Goal: Information Seeking & Learning: Understand process/instructions

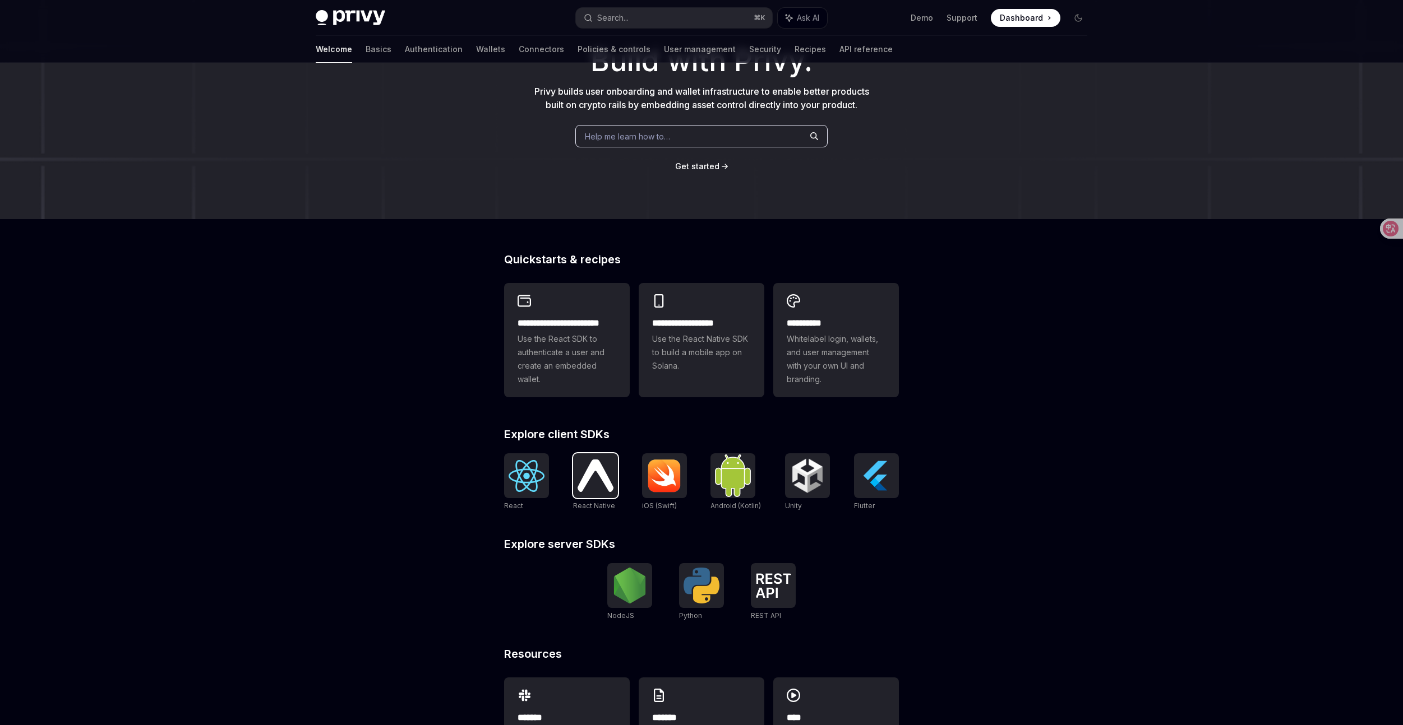
scroll to position [160, 0]
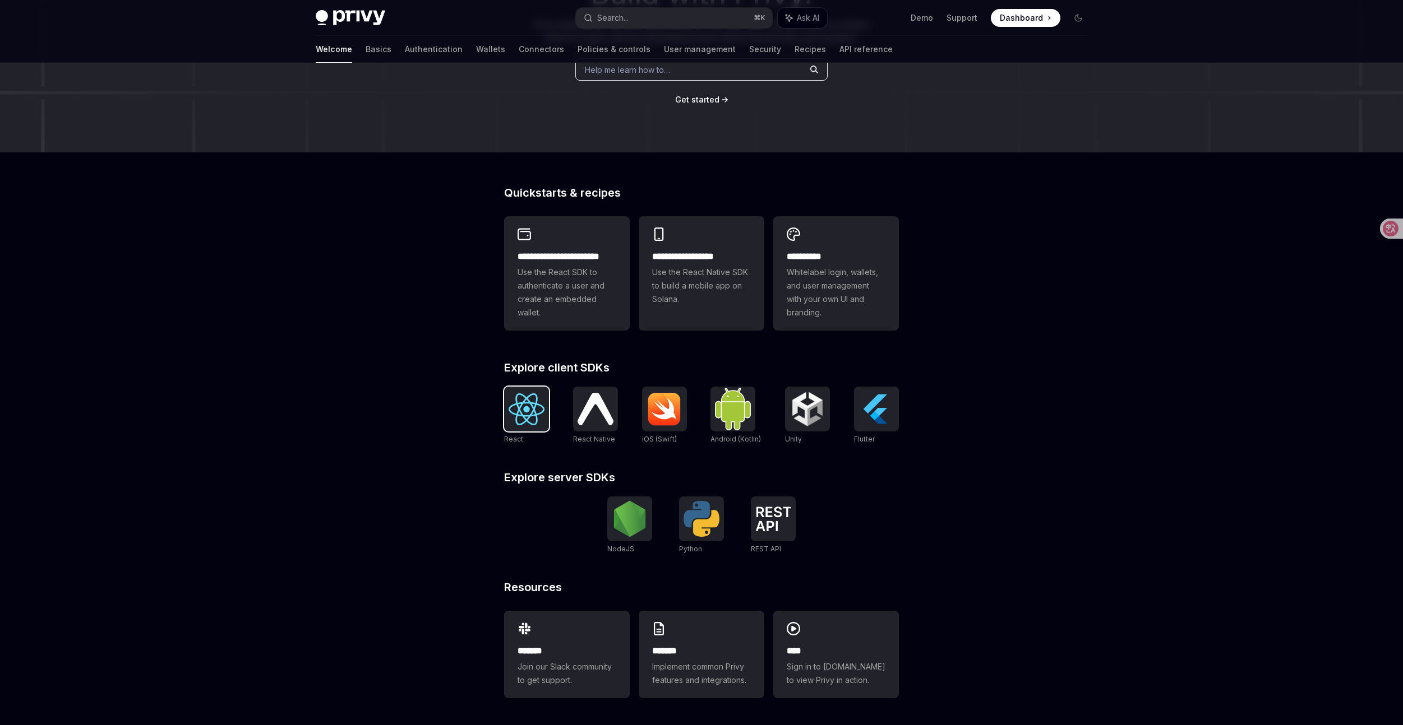
click at [516, 407] on img at bounding box center [526, 410] width 36 height 32
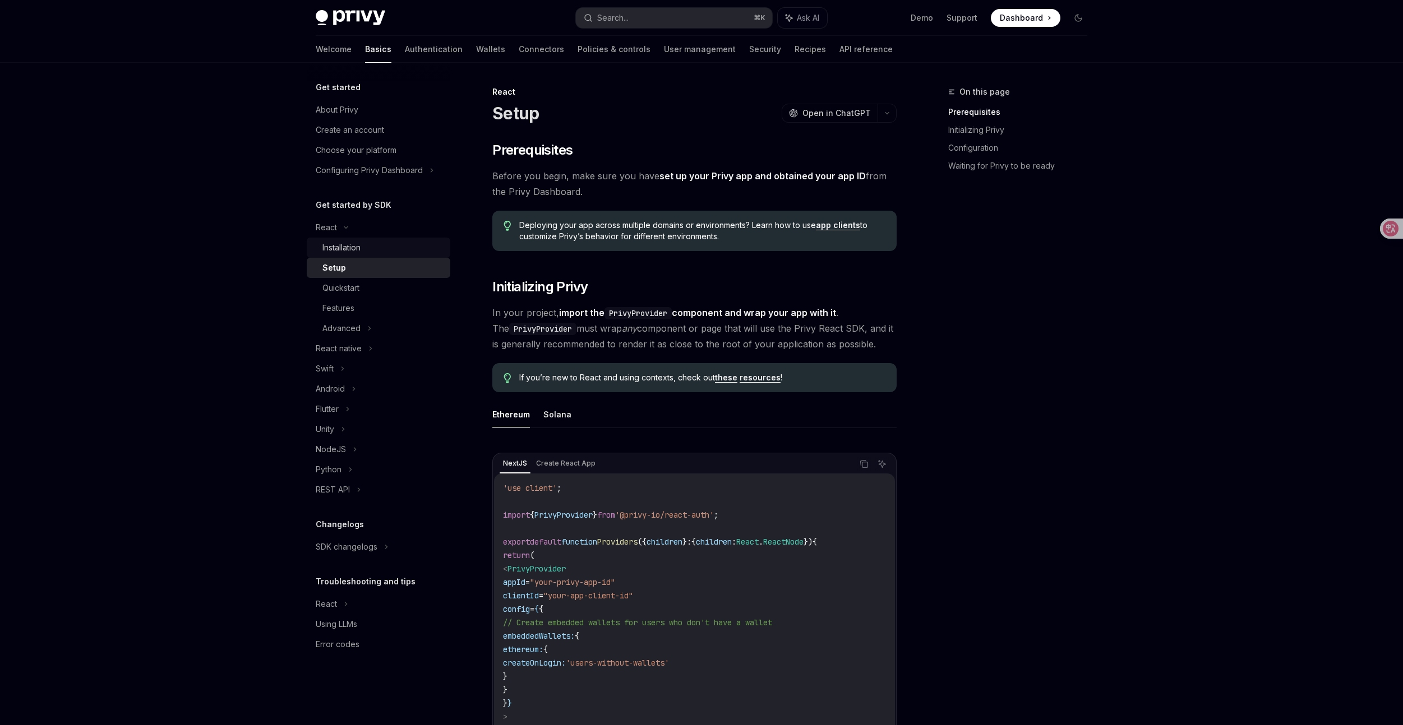
click at [364, 249] on div "Installation" at bounding box center [382, 247] width 121 height 13
type textarea "*"
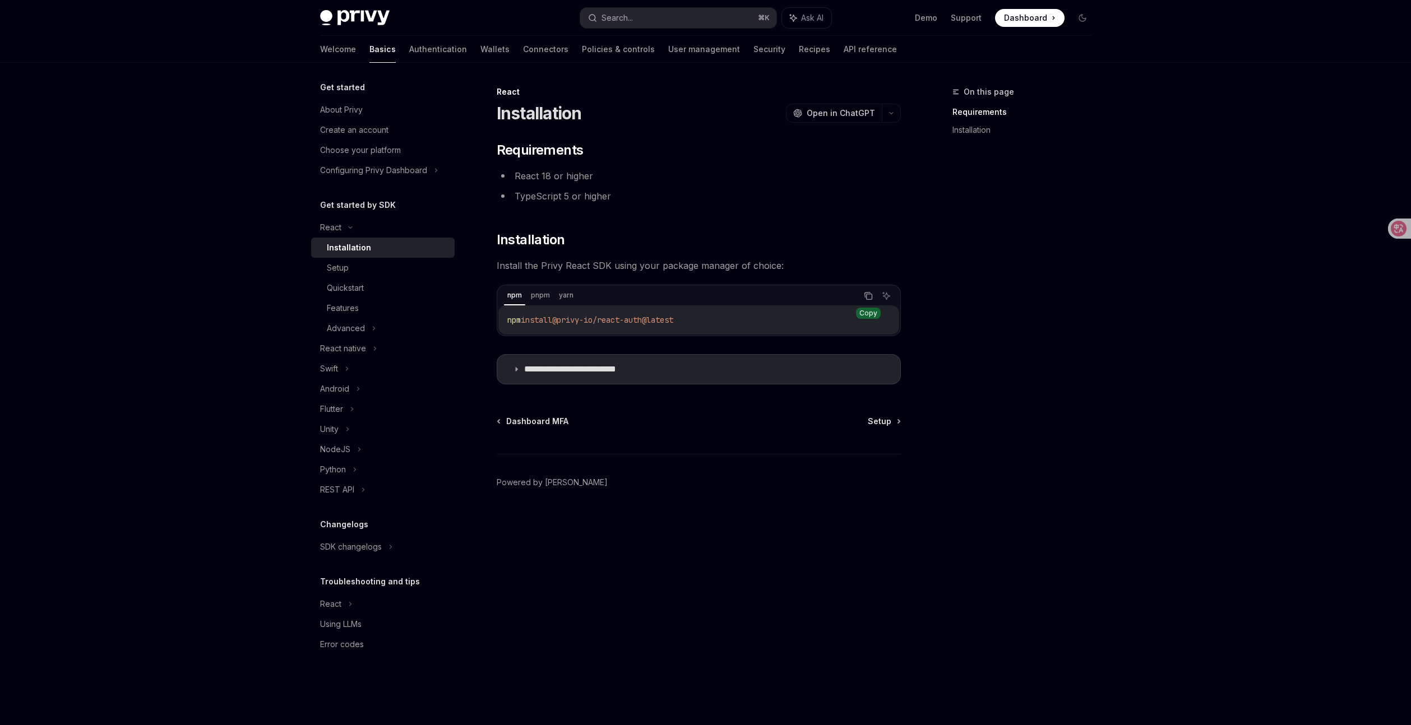
click at [866, 295] on icon "Copy the contents from the code block" at bounding box center [868, 296] width 9 height 9
click at [867, 294] on icon "Copy the contents from the code block" at bounding box center [869, 297] width 6 height 6
click at [361, 266] on div "Setup" at bounding box center [387, 267] width 121 height 13
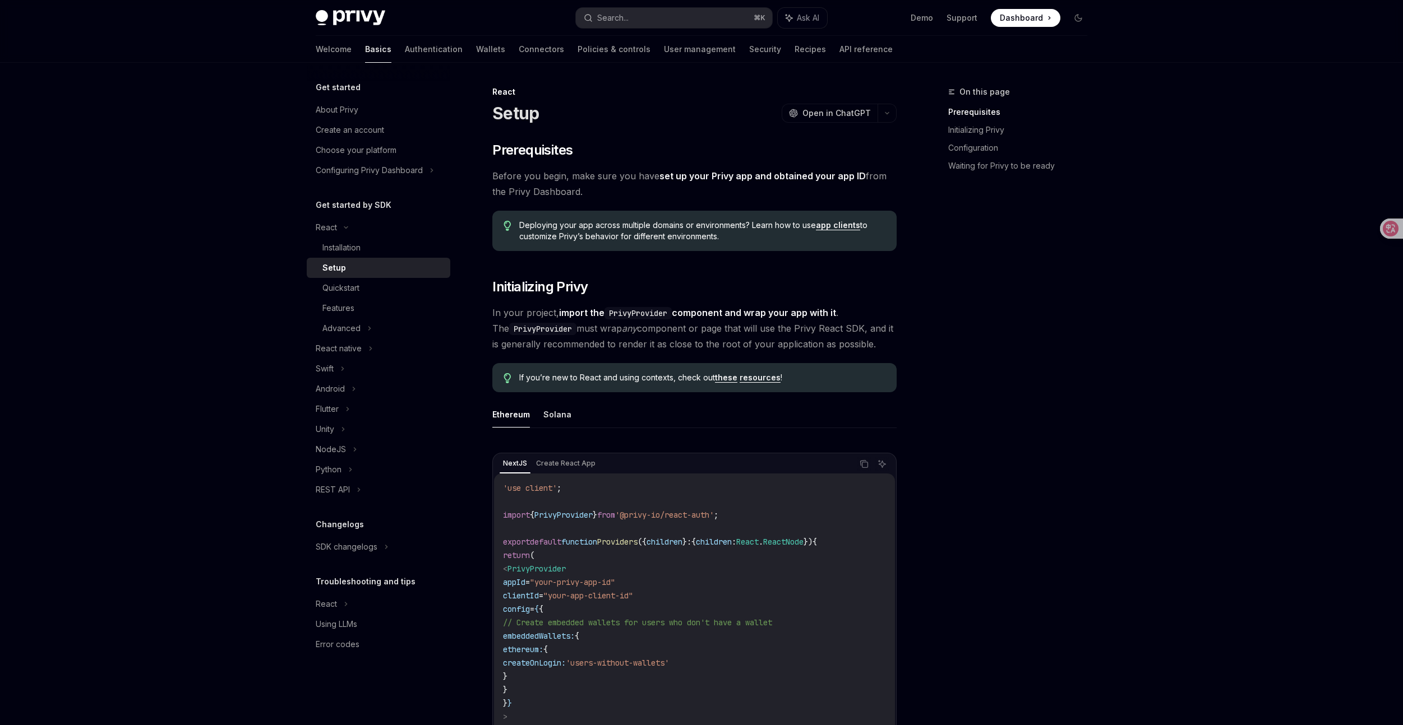
type textarea "*"
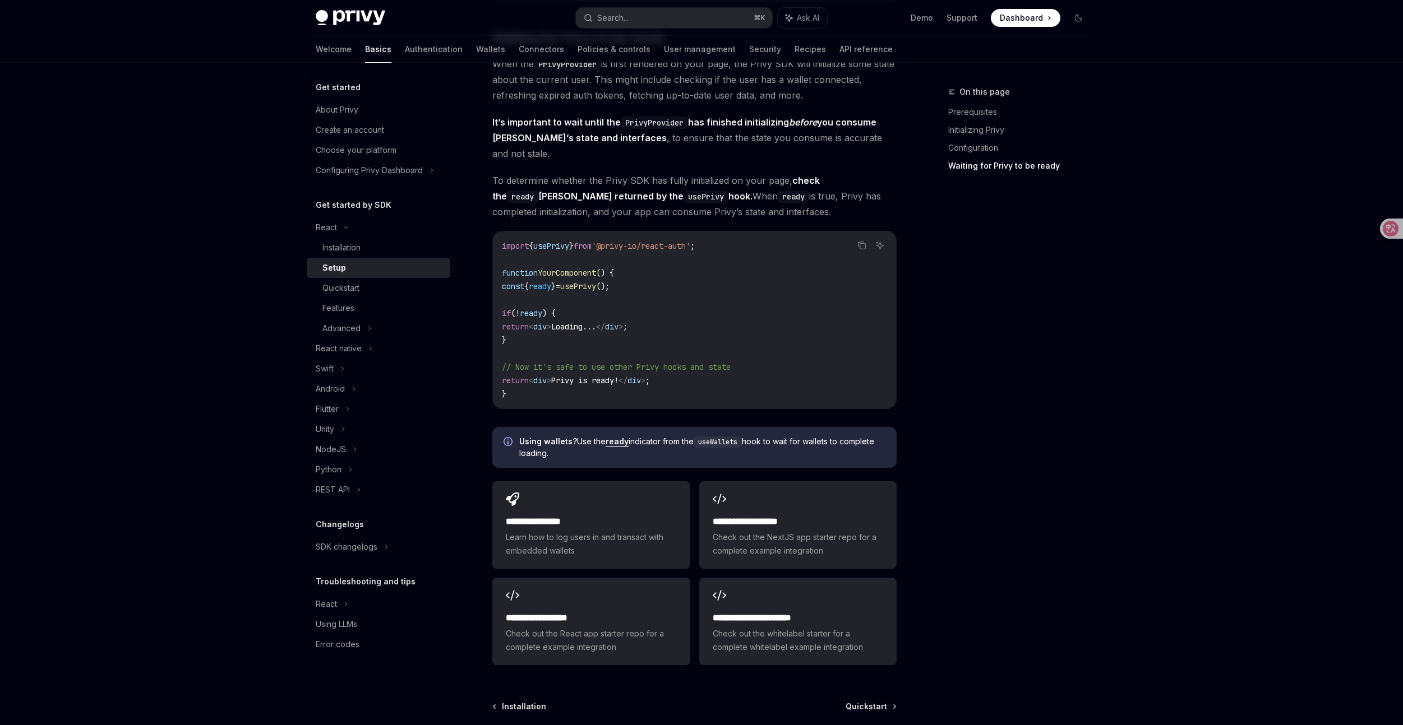
scroll to position [1294, 0]
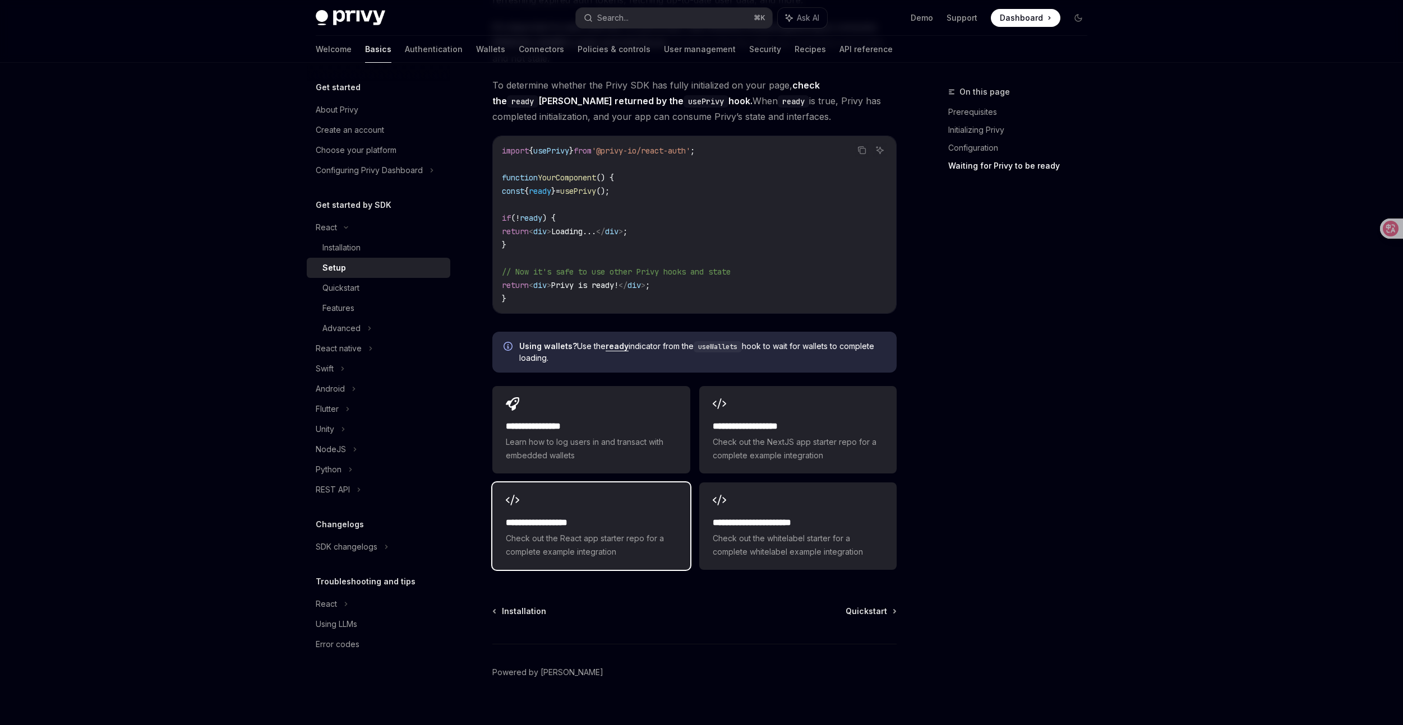
click at [561, 491] on div "**********" at bounding box center [590, 526] width 197 height 87
